Goal: Task Accomplishment & Management: Manage account settings

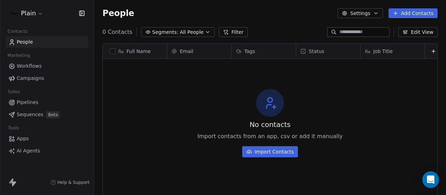
scroll to position [166, 346]
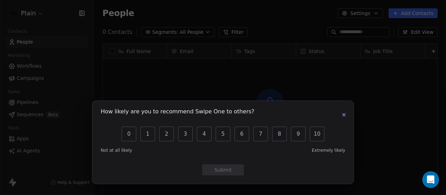
click at [346, 113] on icon "button" at bounding box center [344, 115] width 6 height 6
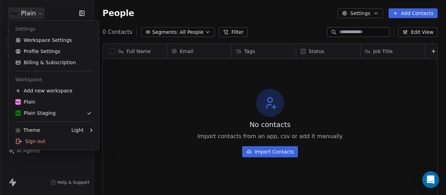
click at [33, 13] on html "Plain Contacts People Marketing Workflows Campaigns Sales Pipelines Sequences B…" at bounding box center [223, 97] width 446 height 195
click at [40, 53] on link "Profile Settings" at bounding box center [53, 51] width 85 height 11
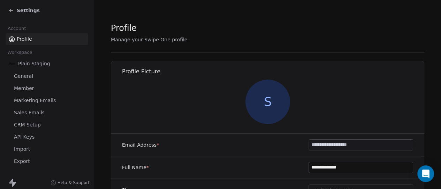
click at [29, 10] on span "Settings" at bounding box center [28, 10] width 23 height 7
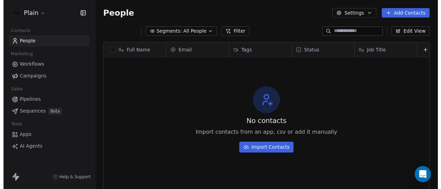
scroll to position [166, 346]
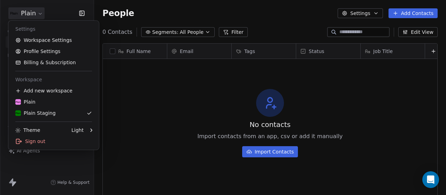
click at [31, 10] on html "Plain Contacts People Marketing Workflows Campaigns Sales Pipelines Sequences B…" at bounding box center [223, 97] width 446 height 195
click at [31, 38] on link "Workspace Settings" at bounding box center [53, 39] width 85 height 11
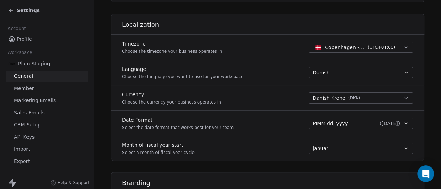
scroll to position [19, 0]
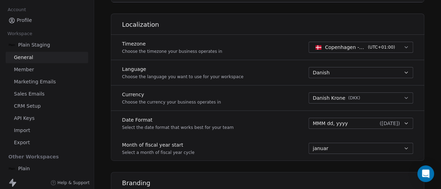
click at [25, 118] on span "API Keys" at bounding box center [24, 118] width 21 height 7
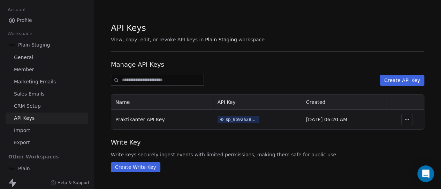
click at [29, 105] on span "CRM Setup" at bounding box center [27, 106] width 27 height 7
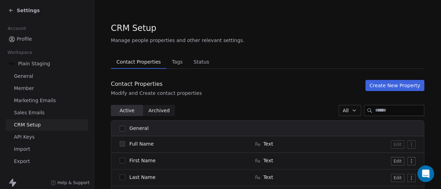
click at [30, 67] on span "Plain Staging" at bounding box center [34, 63] width 32 height 7
click at [24, 73] on span "General" at bounding box center [23, 76] width 19 height 7
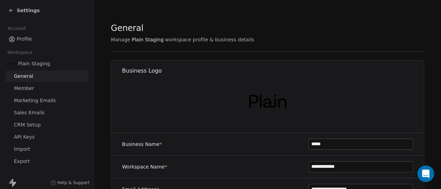
click at [10, 8] on icon at bounding box center [11, 11] width 6 height 6
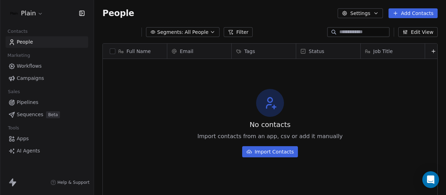
scroll to position [166, 346]
click at [29, 68] on span "Workflows" at bounding box center [29, 65] width 25 height 7
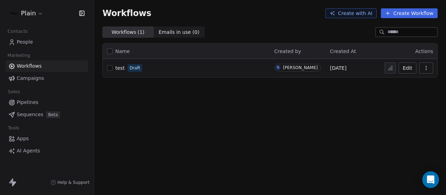
click at [409, 68] on button "Edit" at bounding box center [407, 67] width 18 height 11
click at [423, 69] on button "button" at bounding box center [426, 67] width 14 height 11
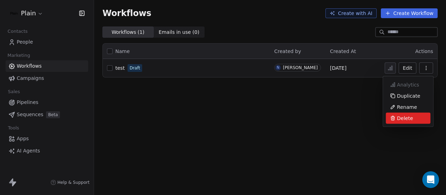
click at [412, 116] on div "Delete" at bounding box center [408, 118] width 45 height 11
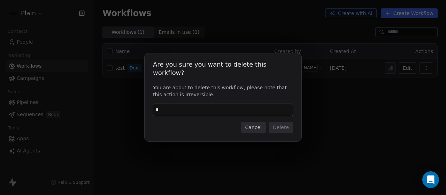
type input "*"
type input "******"
click at [291, 127] on button "Delete" at bounding box center [281, 127] width 24 height 11
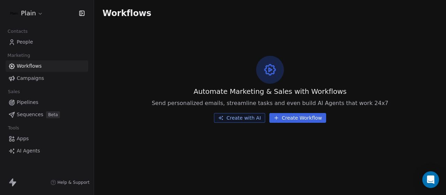
click at [29, 78] on span "Campaigns" at bounding box center [30, 78] width 27 height 7
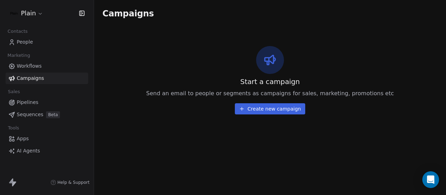
click at [29, 42] on span "People" at bounding box center [25, 41] width 16 height 7
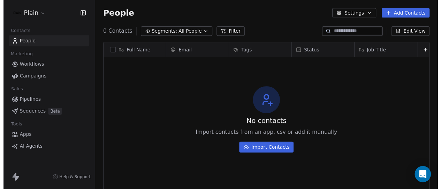
scroll to position [166, 346]
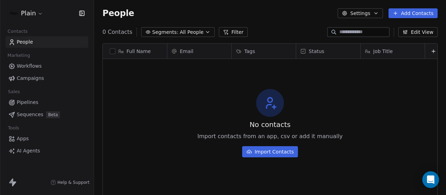
drag, startPoint x: 379, startPoint y: 19, endPoint x: 377, endPoint y: 14, distance: 5.3
click at [377, 14] on div "People Settings Add Contacts" at bounding box center [270, 13] width 352 height 26
click at [377, 14] on icon "button" at bounding box center [376, 13] width 6 height 6
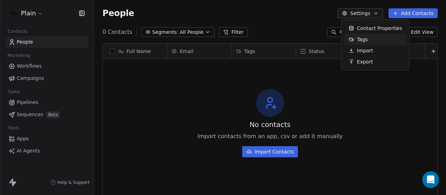
click at [367, 37] on div "Tags" at bounding box center [358, 39] width 28 height 11
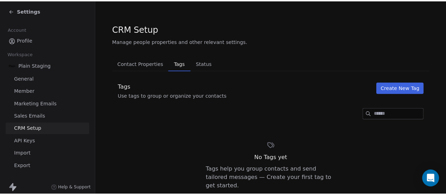
scroll to position [34, 0]
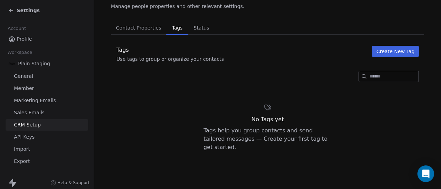
click at [371, 76] on input at bounding box center [393, 76] width 49 height 10
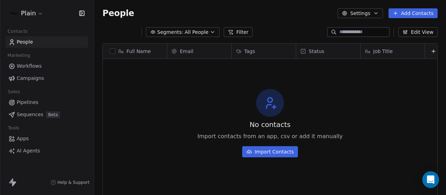
scroll to position [166, 346]
